Goal: Information Seeking & Learning: Learn about a topic

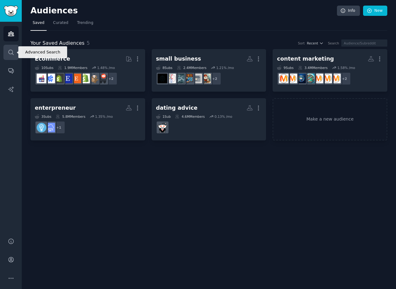
click at [10, 50] on icon "Sidebar" at bounding box center [10, 52] width 5 height 5
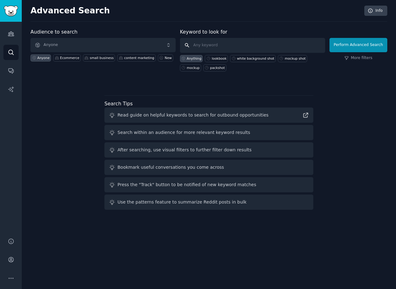
click at [196, 44] on input "text" at bounding box center [252, 45] width 145 height 15
type input "higgsfield"
click button "Perform Advanced Search" at bounding box center [359, 45] width 58 height 14
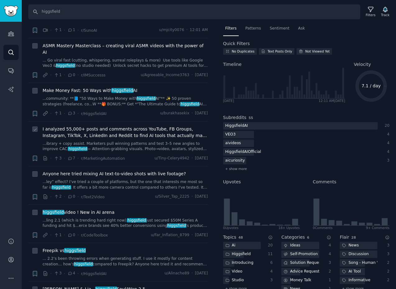
scroll to position [111, 0]
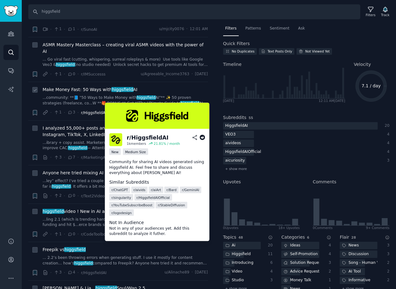
click at [94, 111] on span "r/HiggsfieldAI" at bounding box center [93, 113] width 25 height 4
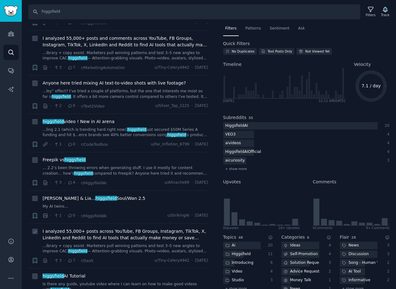
scroll to position [137, 0]
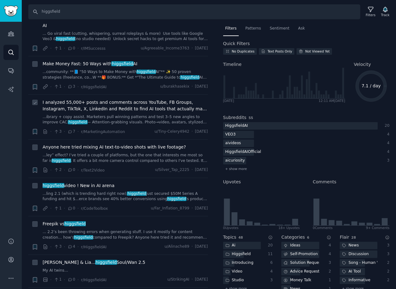
click at [119, 99] on span "I analyzed 55,000+ posts and comments across YouTube, FB Groups, Instagram, Tik…" at bounding box center [125, 105] width 165 height 13
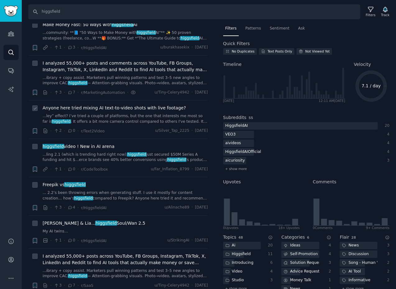
scroll to position [180, 0]
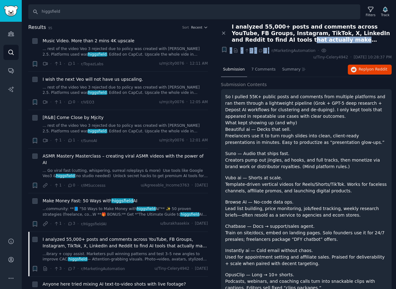
drag, startPoint x: 247, startPoint y: 42, endPoint x: 291, endPoint y: 44, distance: 44.2
click at [291, 44] on div "Close panel I analyzed 55,000+ posts and comments across YouTube, FB Groups, In…" at bounding box center [306, 42] width 171 height 37
click at [339, 38] on span "I analyzed 55,000+ posts and comments across YouTube, FB Groups, Instagram, Tik…" at bounding box center [312, 34] width 160 height 20
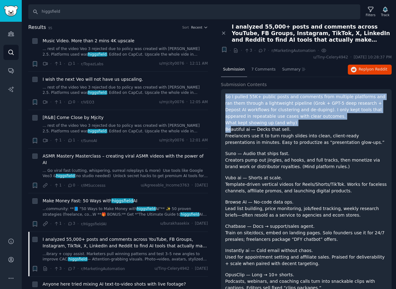
drag, startPoint x: 225, startPoint y: 95, endPoint x: 231, endPoint y: 127, distance: 31.6
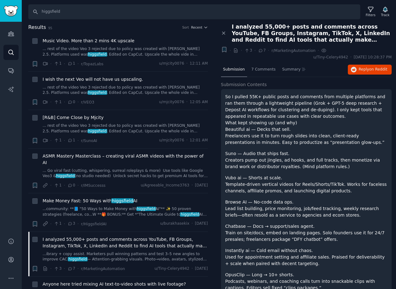
click at [285, 151] on p "Suno — Audio that ships fast. Creators pump out jingles, ad hooks, and full tra…" at bounding box center [306, 160] width 162 height 20
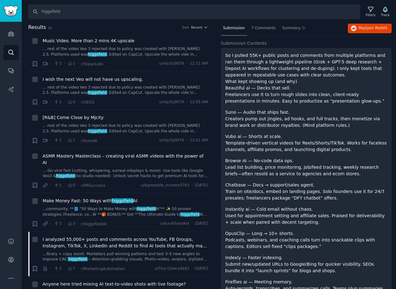
scroll to position [47, 0]
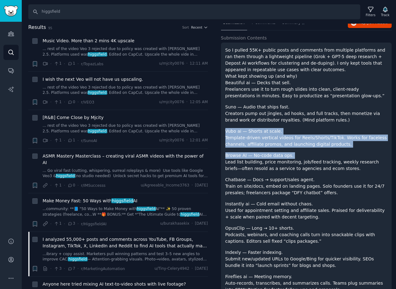
drag, startPoint x: 225, startPoint y: 132, endPoint x: 226, endPoint y: 159, distance: 27.4
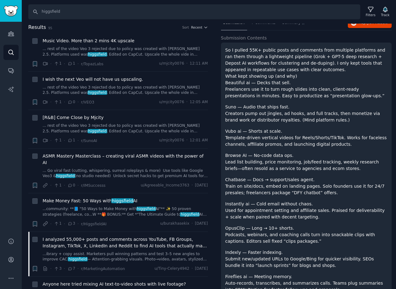
click at [232, 225] on p "OpusClip — Long → 10+ shorts. Podcasts, webinars, and coaching calls turn into …" at bounding box center [306, 235] width 162 height 20
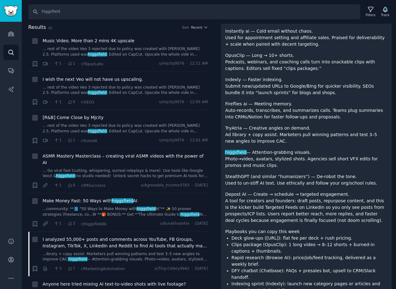
scroll to position [221, 0]
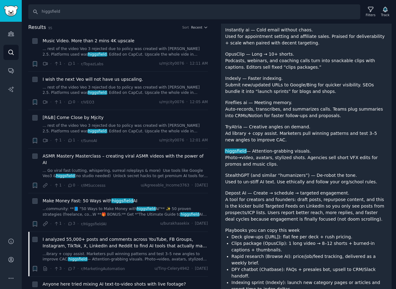
click at [245, 197] on p "Depost AI — Create → schedule → targeted engagement. A tool for creators and fo…" at bounding box center [306, 206] width 162 height 33
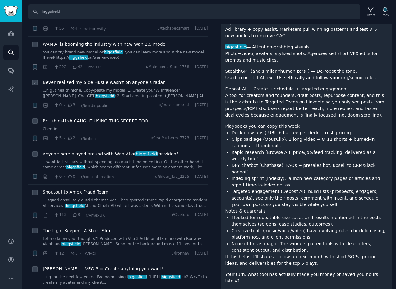
scroll to position [707, 0]
